Goal: Information Seeking & Learning: Check status

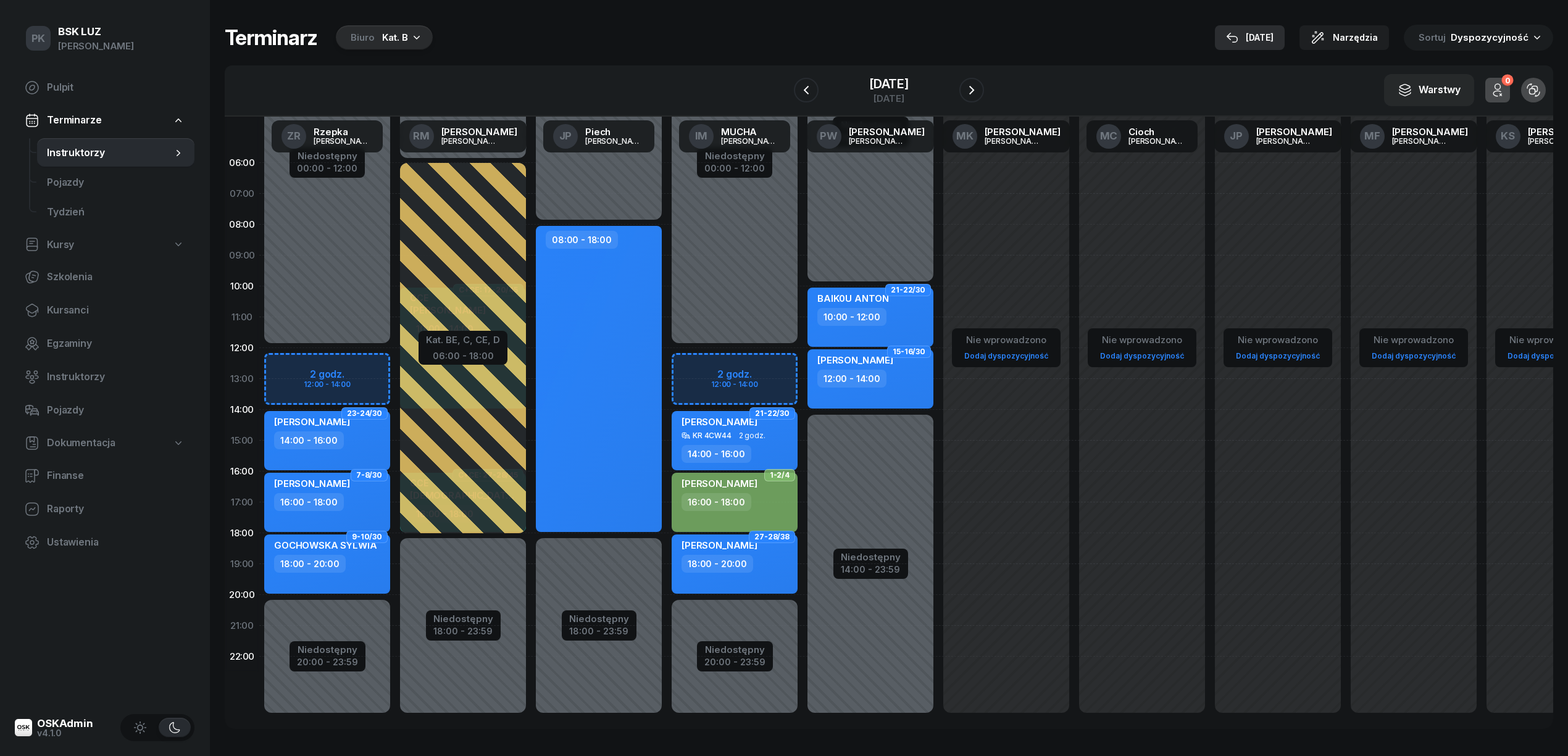
click at [1269, 40] on div "[DATE]" at bounding box center [1250, 37] width 47 height 15
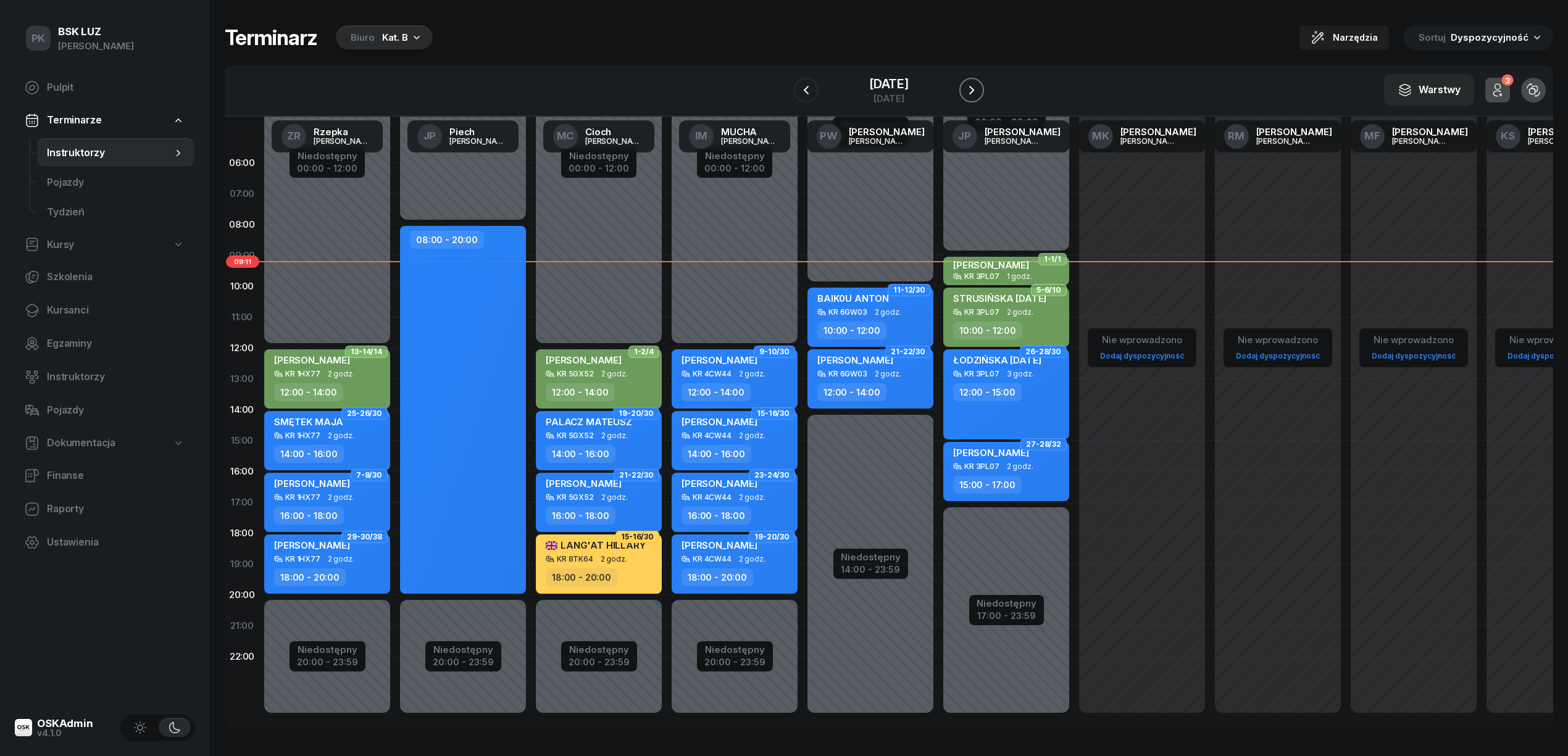
click at [978, 89] on icon "button" at bounding box center [971, 90] width 15 height 15
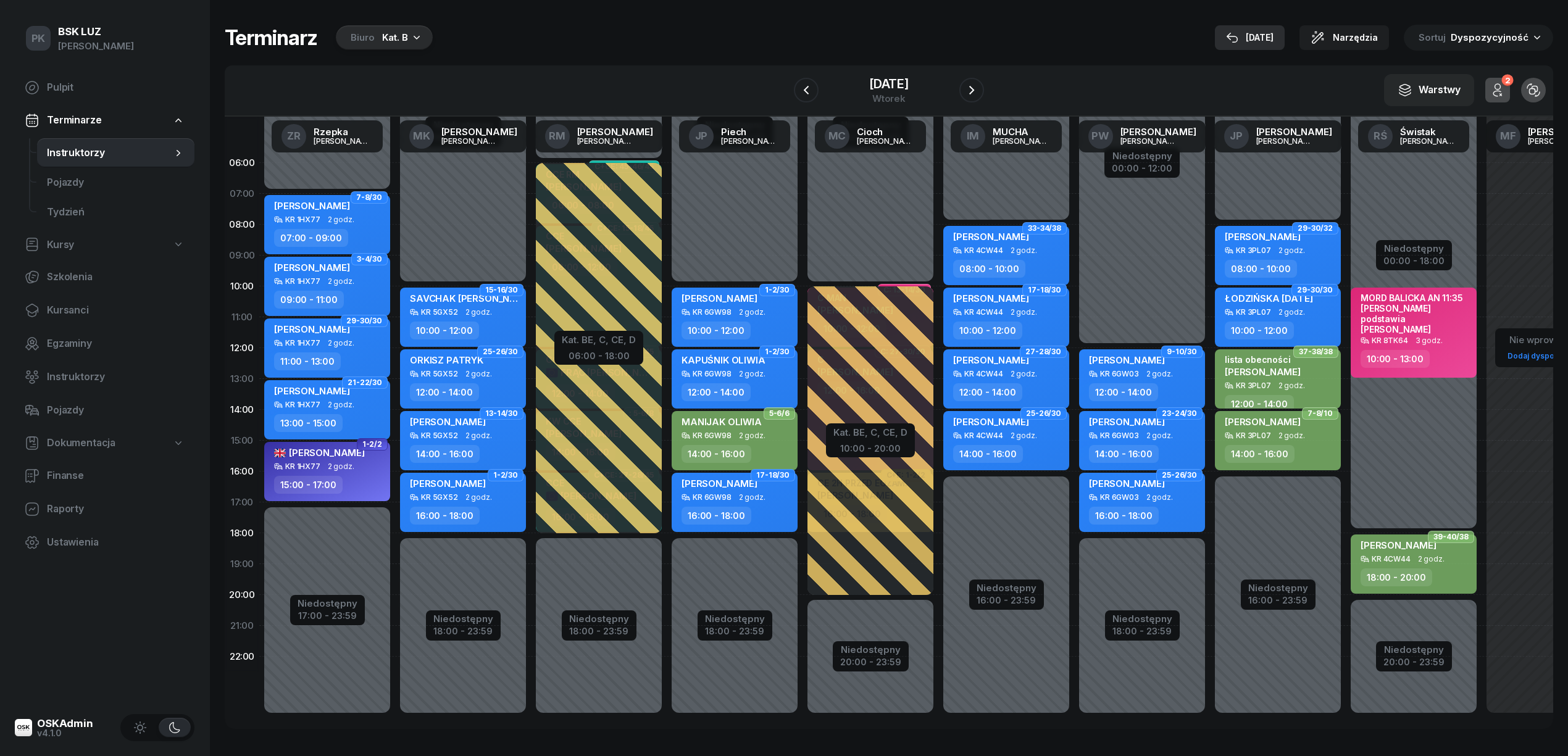
click at [1265, 43] on div "[DATE]" at bounding box center [1250, 37] width 47 height 15
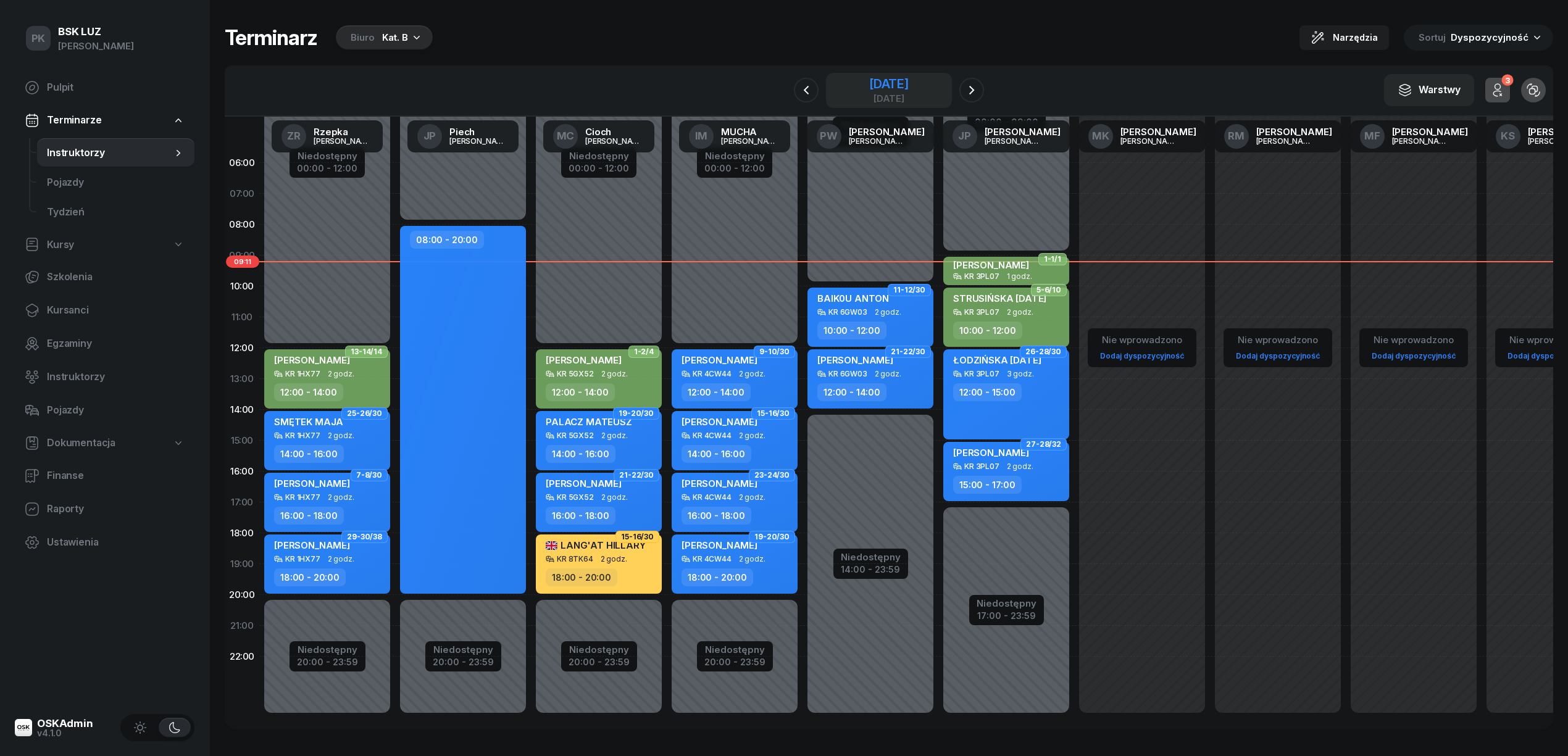
click at [869, 85] on div "[DATE]" at bounding box center [889, 84] width 40 height 13
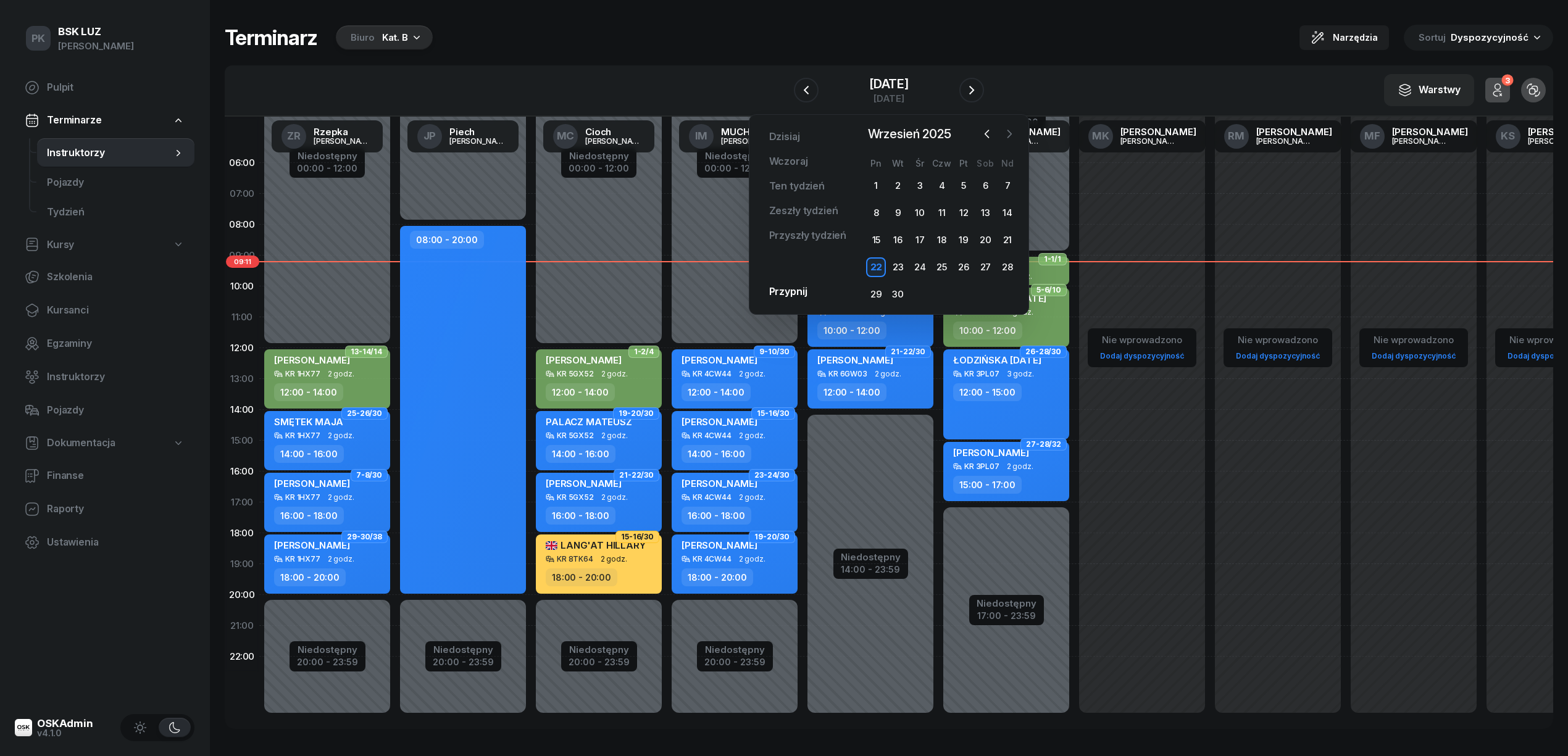
click at [1016, 134] on button "button" at bounding box center [1008, 134] width 18 height 18
click at [944, 185] on div "2" at bounding box center [941, 186] width 20 height 20
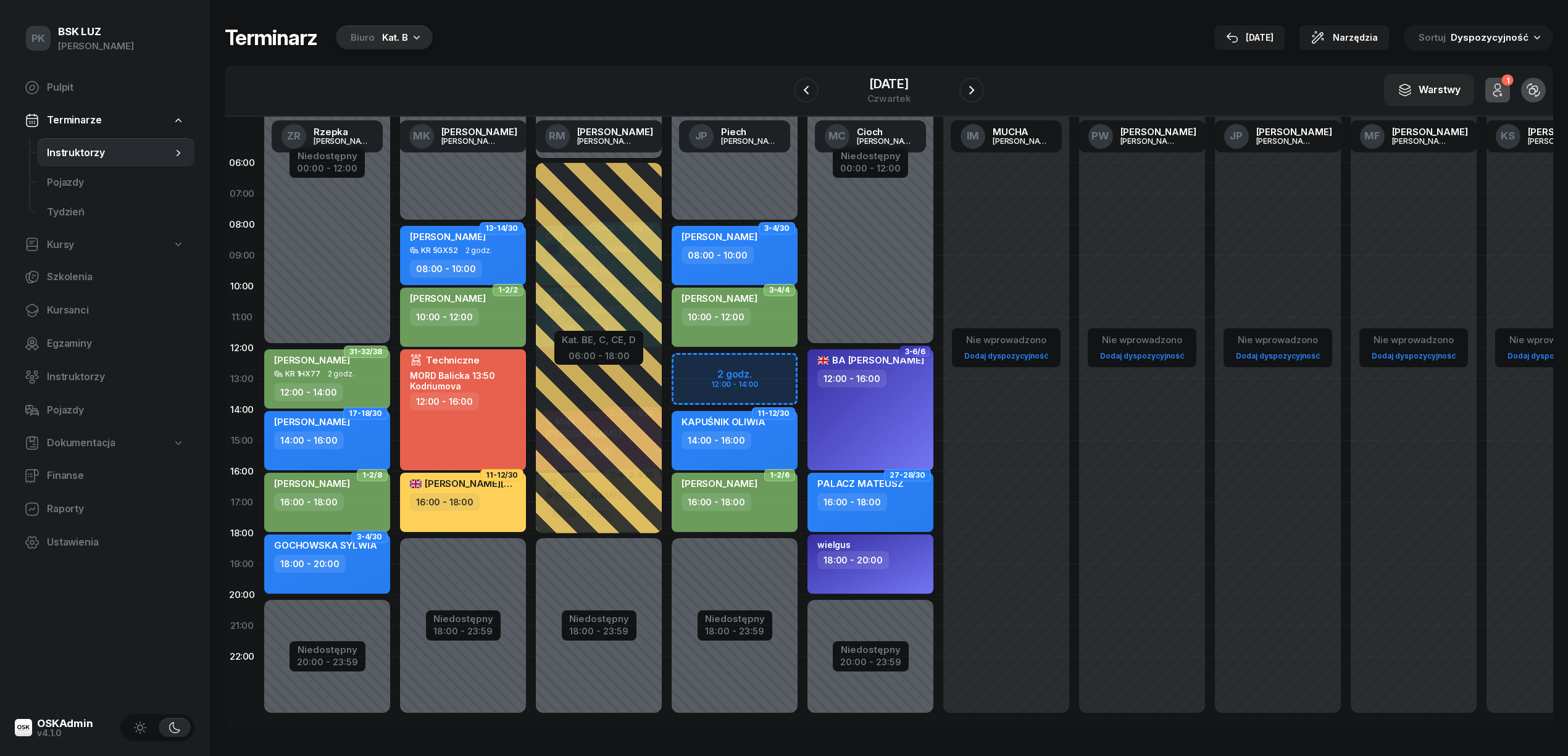
click at [413, 35] on icon "button" at bounding box center [416, 37] width 13 height 13
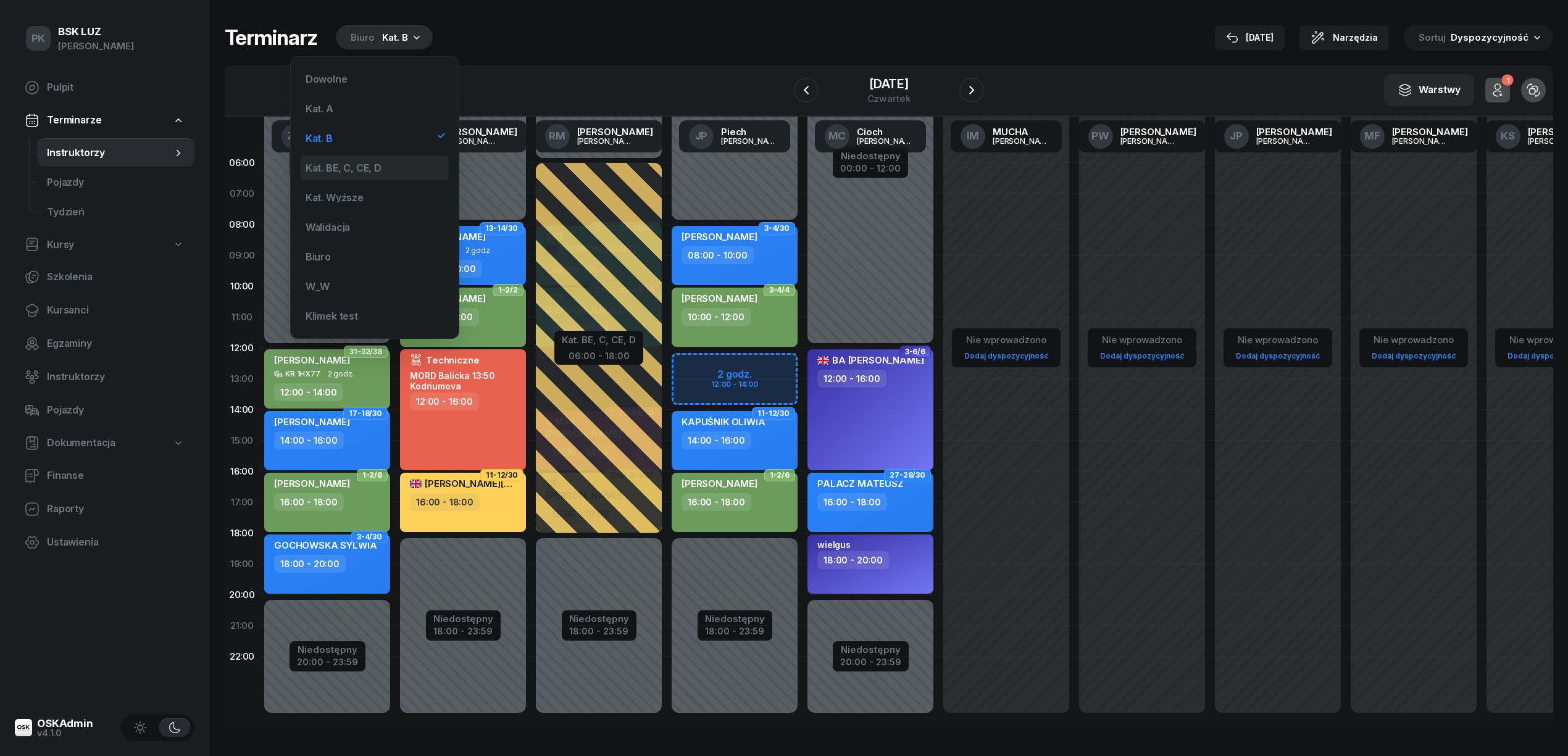
click at [362, 165] on div "Kat. BE, C, CE, D" at bounding box center [344, 167] width 76 height 9
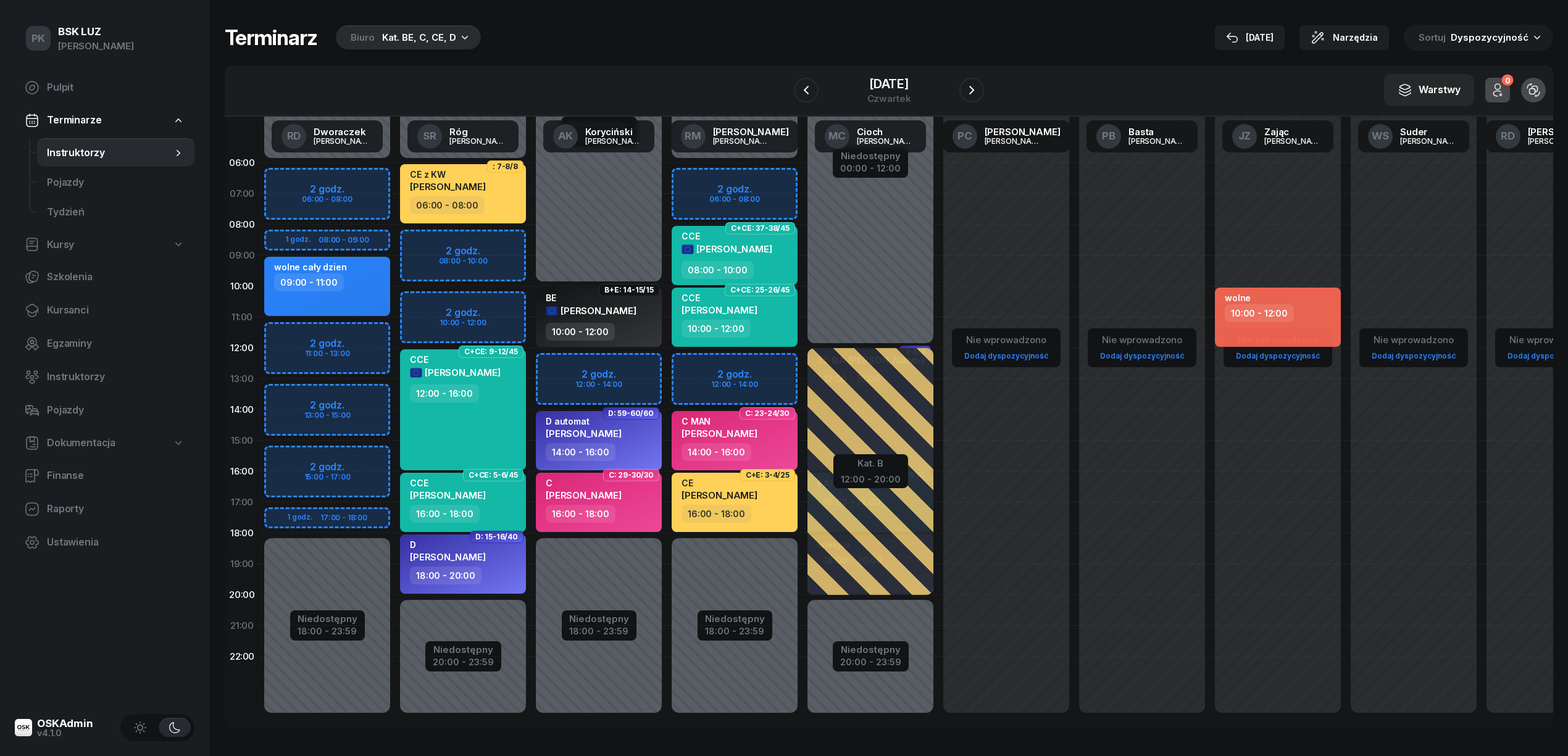
click at [403, 30] on div "Kat. BE, C, CE, D" at bounding box center [420, 37] width 74 height 15
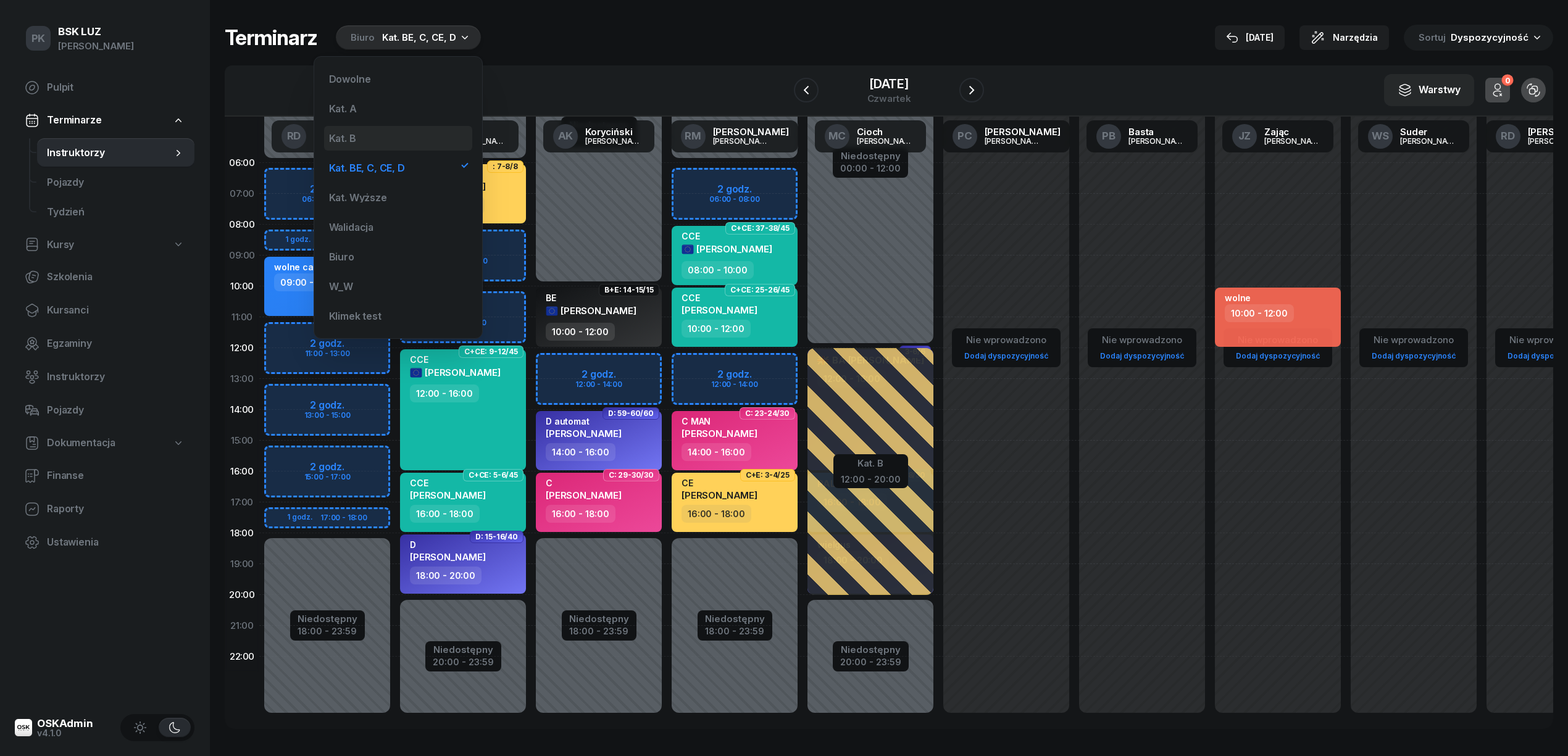
click at [402, 137] on div "Kat. B" at bounding box center [398, 137] width 148 height 24
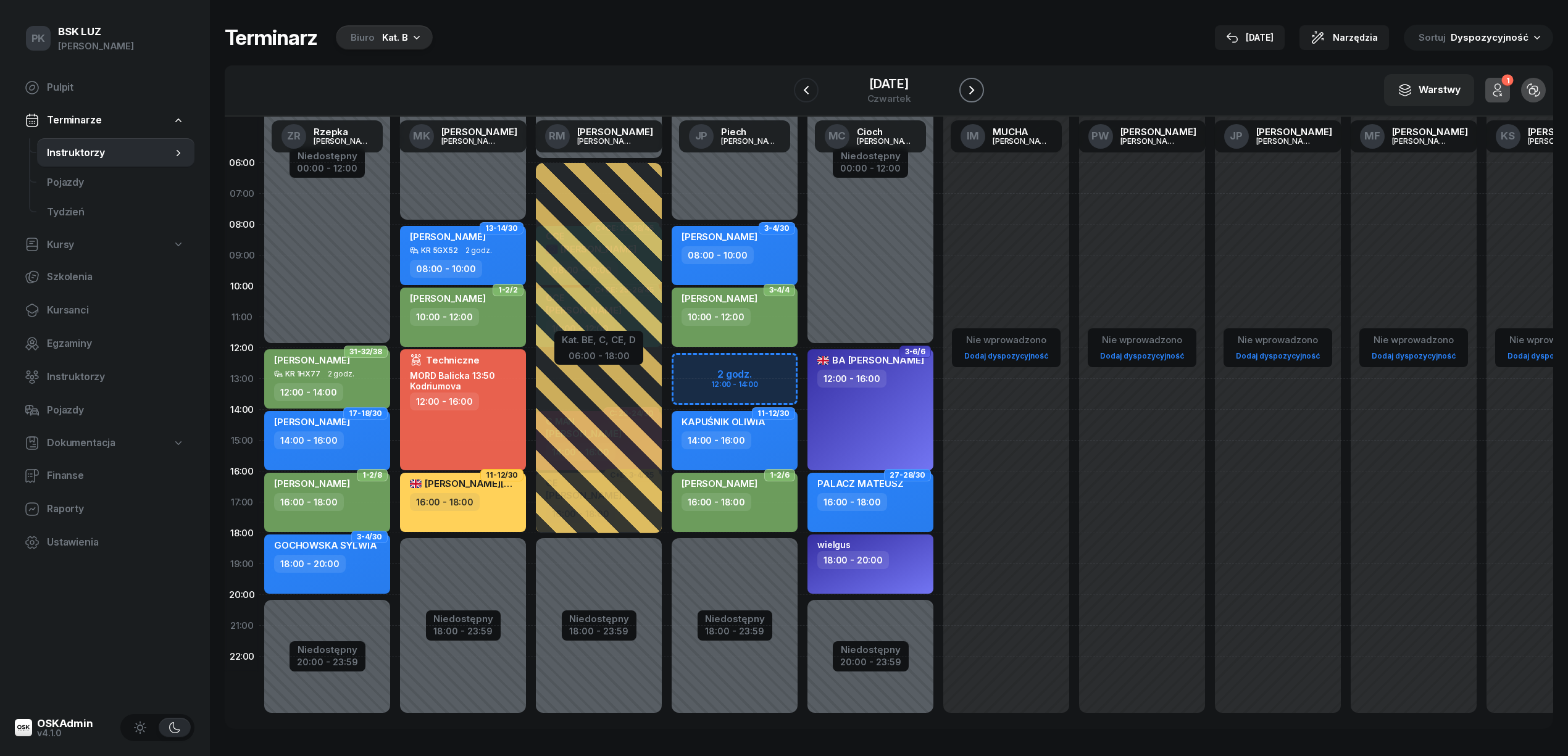
click at [984, 92] on button "button" at bounding box center [971, 89] width 24 height 24
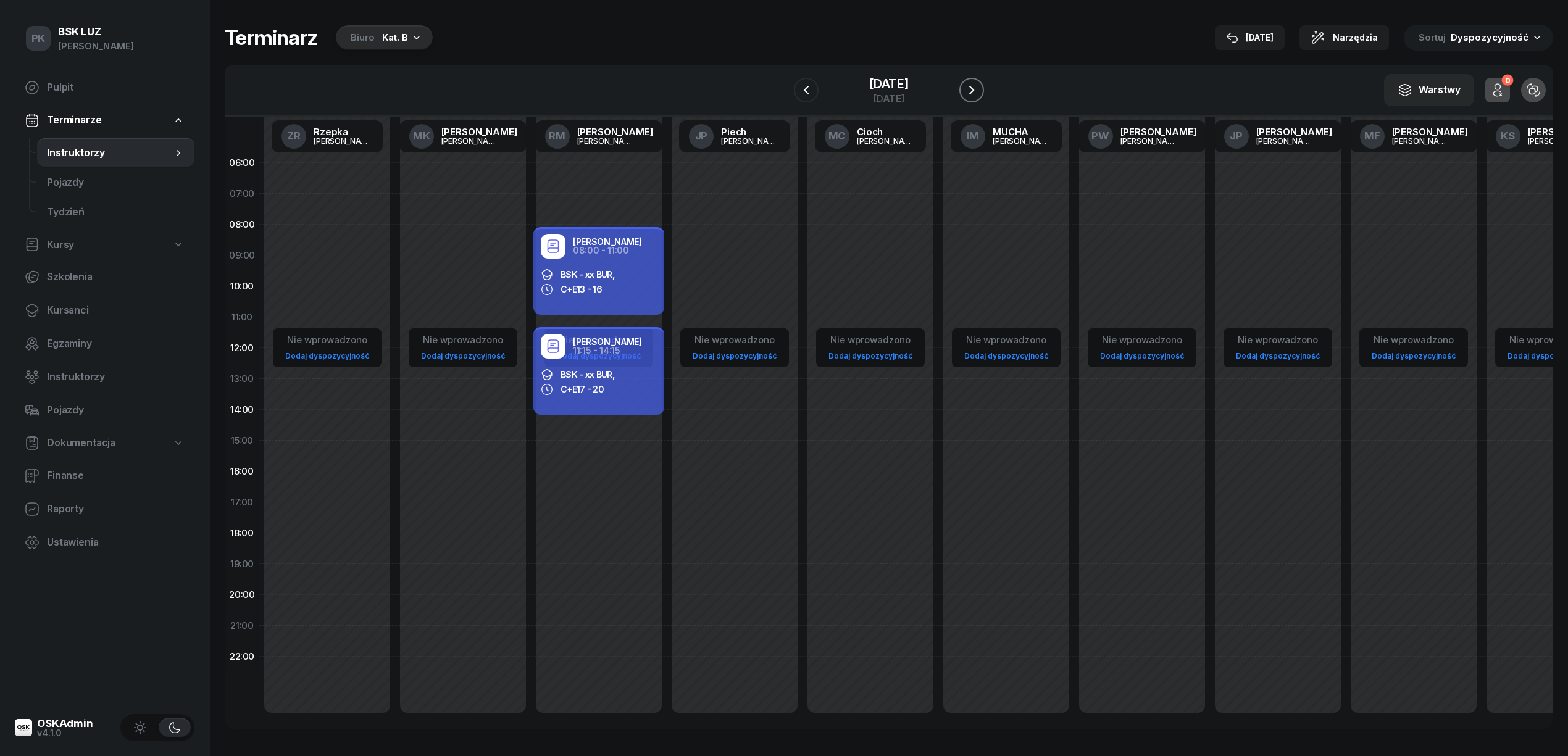
click at [984, 92] on button "button" at bounding box center [971, 89] width 24 height 24
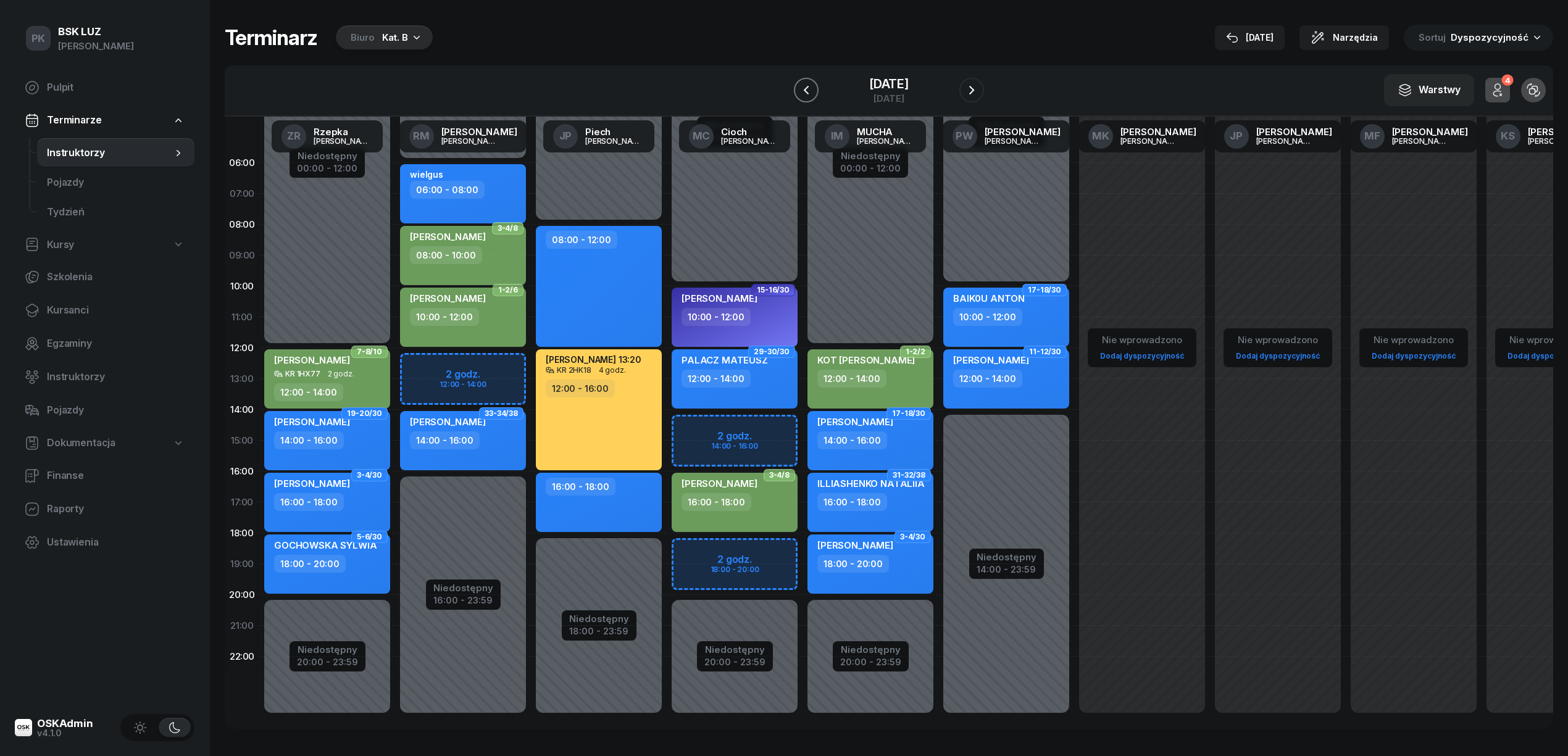
click at [800, 83] on icon "button" at bounding box center [806, 90] width 15 height 15
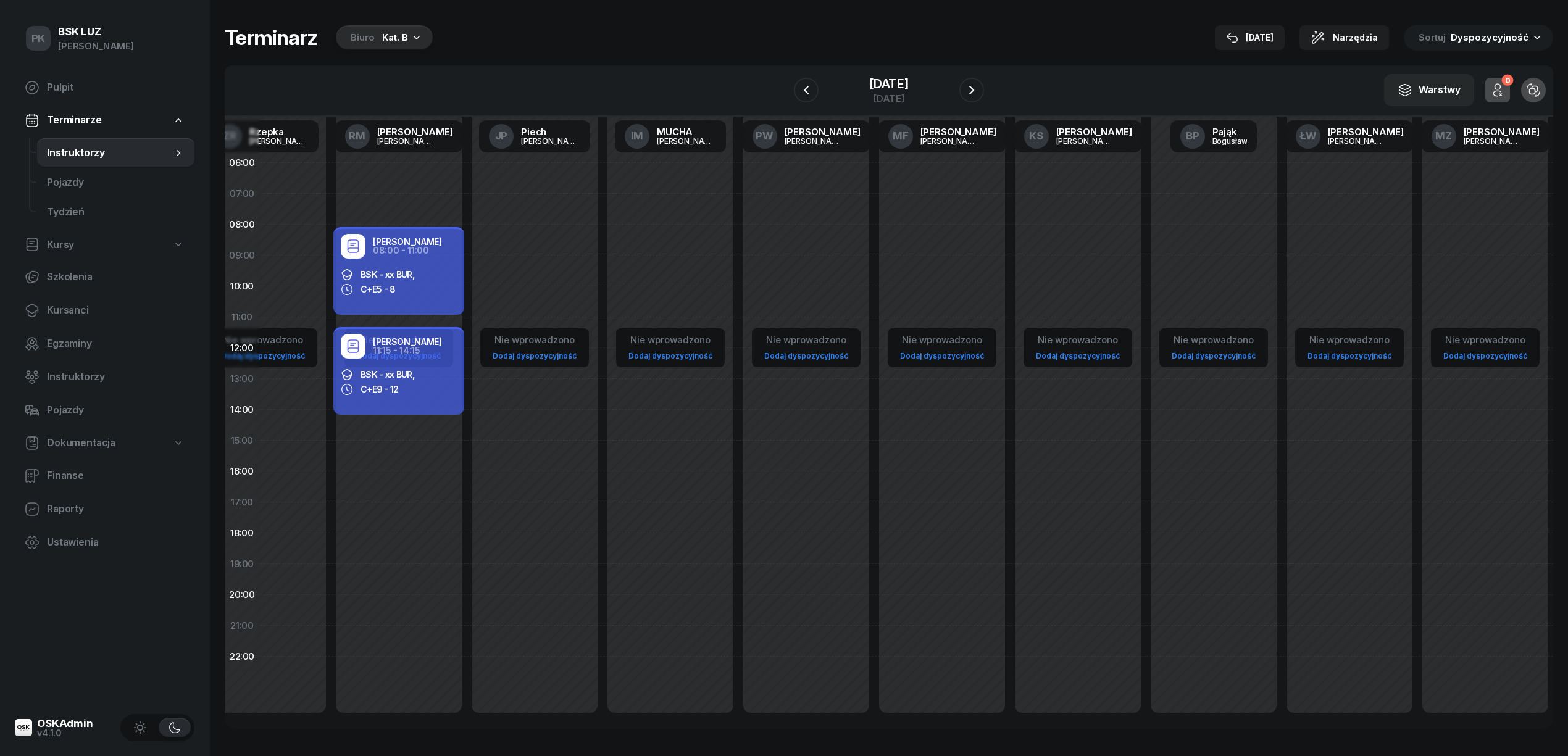
scroll to position [0, 615]
click at [1356, 137] on div "[PERSON_NAME]" at bounding box center [1357, 141] width 59 height 8
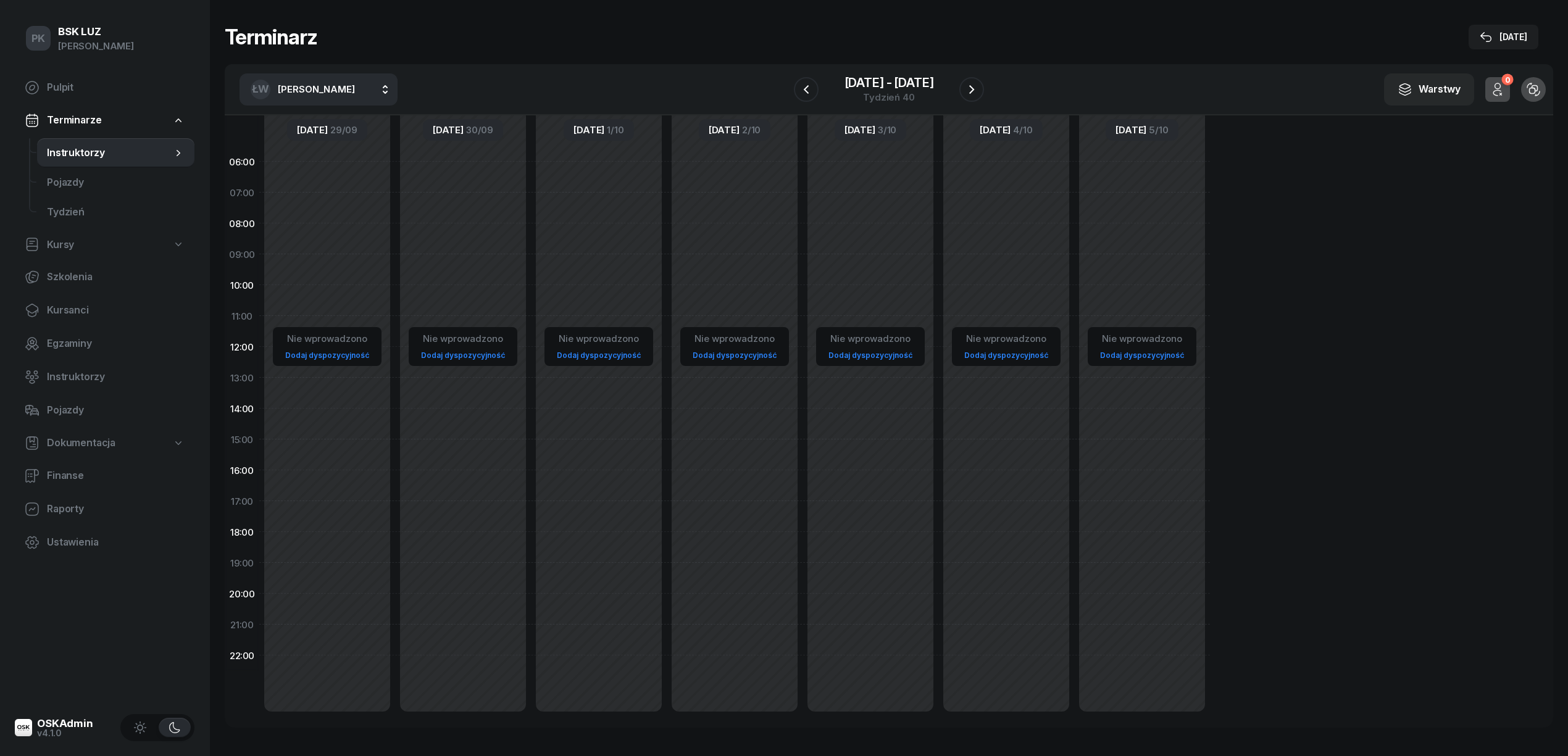
click at [794, 95] on div at bounding box center [806, 89] width 24 height 24
click at [801, 92] on icon "button" at bounding box center [806, 89] width 15 height 15
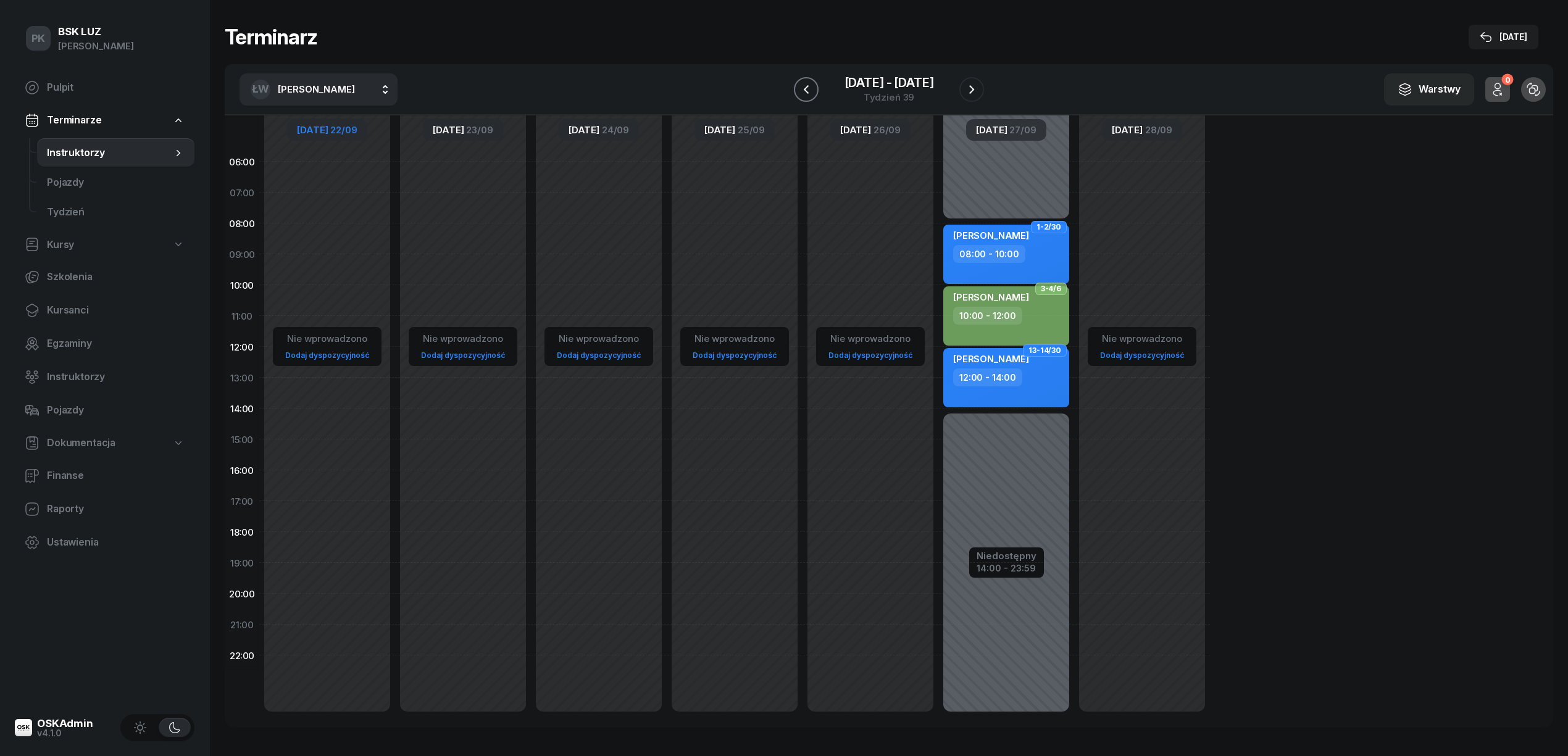
click at [801, 92] on icon "button" at bounding box center [806, 89] width 15 height 15
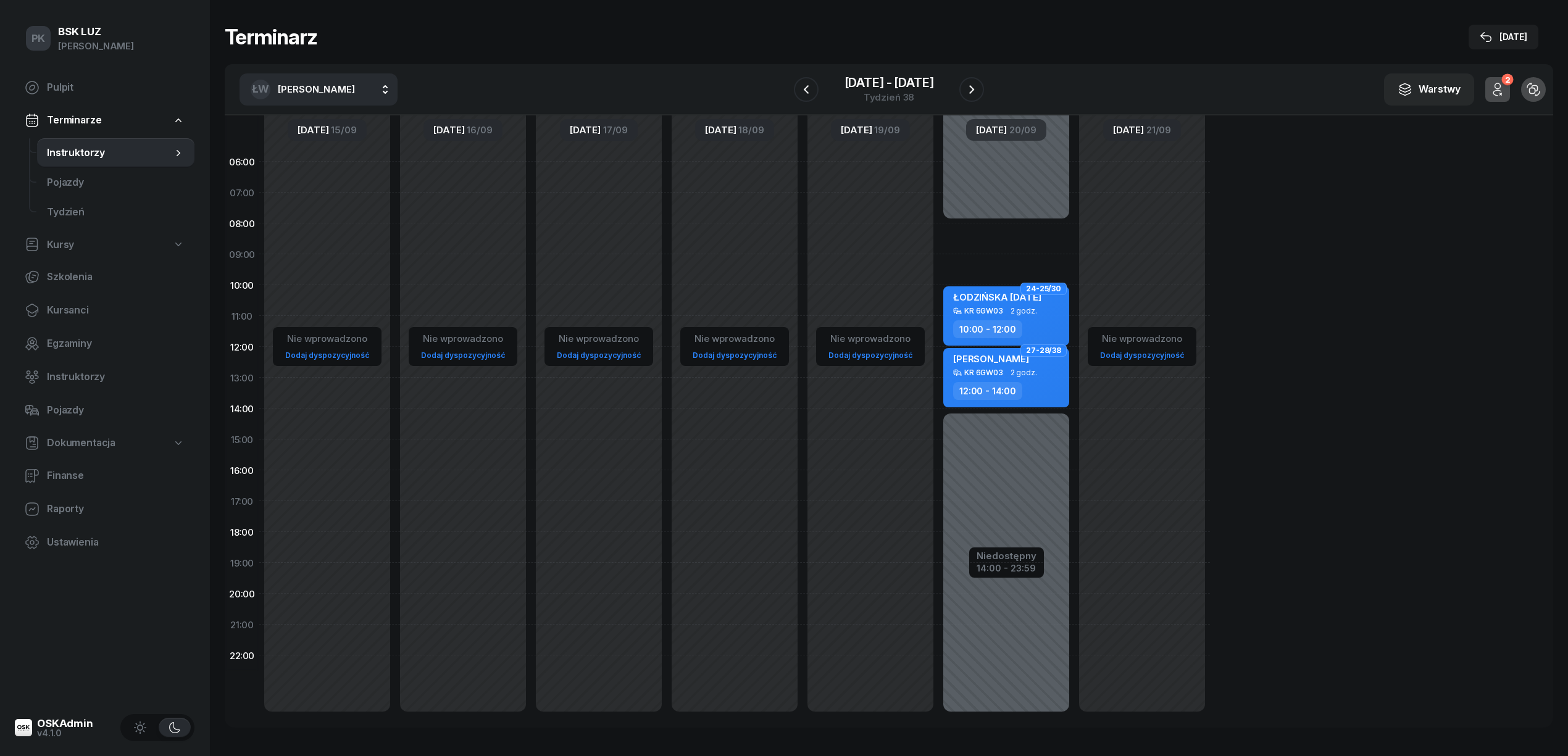
click at [988, 85] on div "ŁW [PERSON_NAME] AK [PERSON_NAME] BP [PERSON_NAME] DP [PERSON_NAME] GS [PERSON_…" at bounding box center [888, 89] width 1329 height 51
click at [967, 84] on icon "button" at bounding box center [971, 89] width 15 height 15
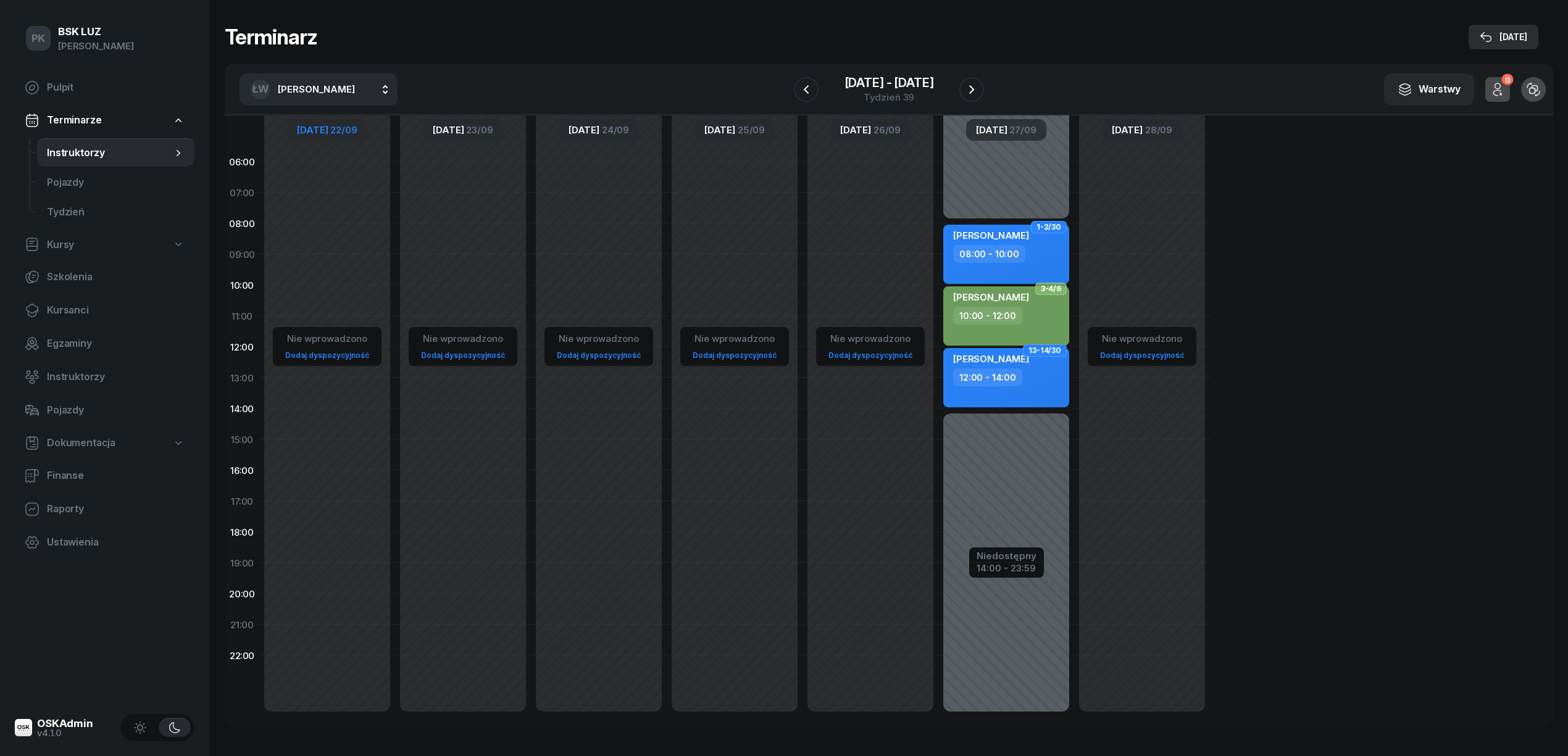
click at [1495, 38] on div "[DATE]" at bounding box center [1503, 36] width 47 height 15
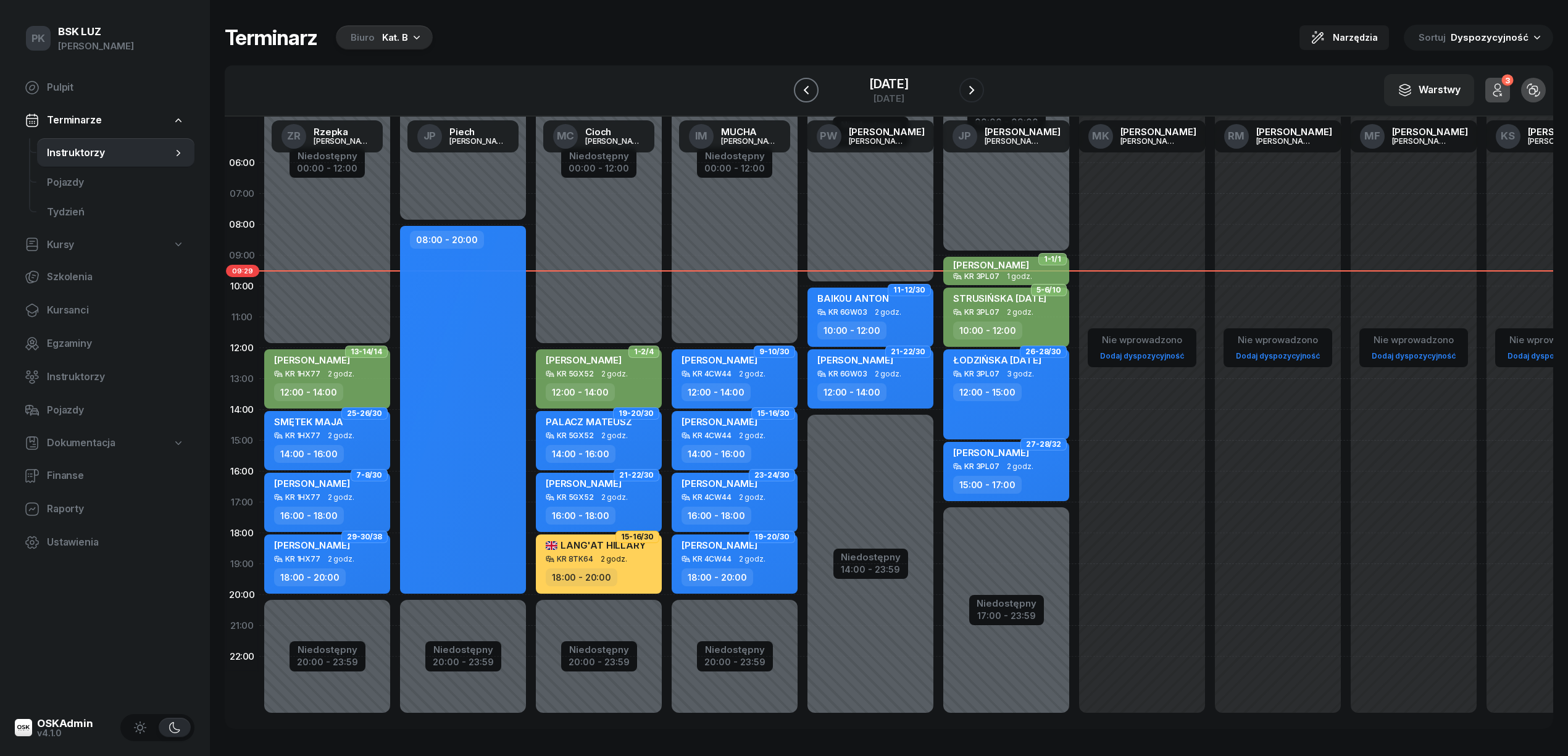
click at [801, 87] on icon "button" at bounding box center [806, 90] width 15 height 15
